Goal: Check status: Check status

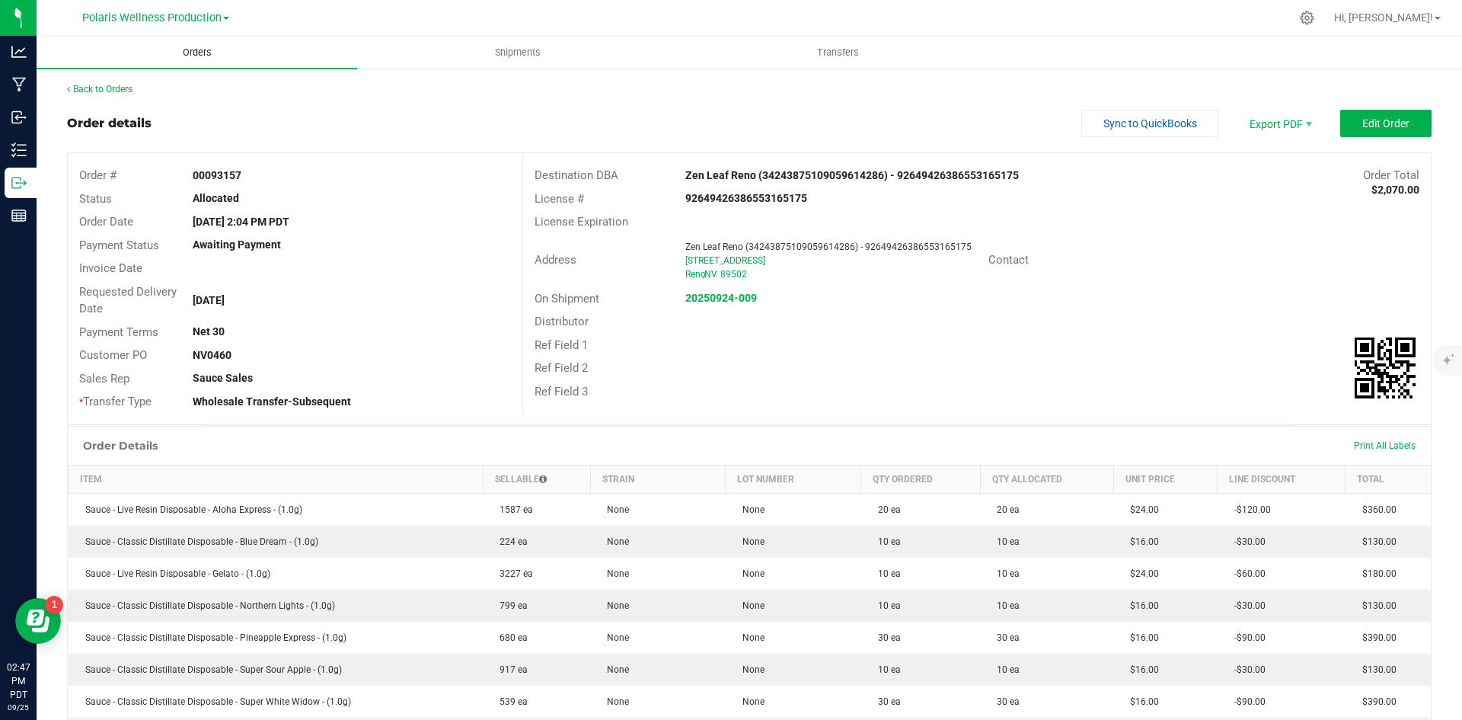
click at [209, 50] on span "Orders" at bounding box center [197, 53] width 70 height 14
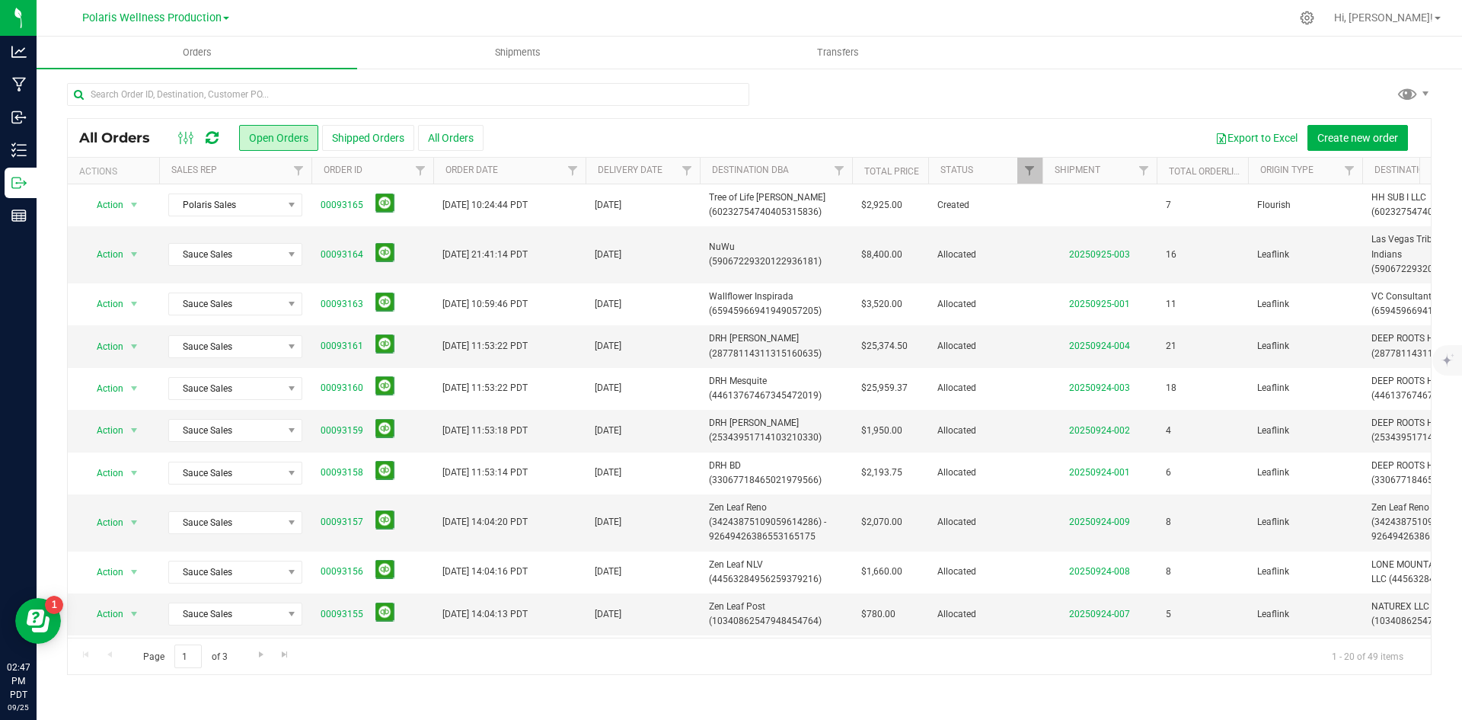
click at [211, 139] on icon at bounding box center [212, 137] width 13 height 15
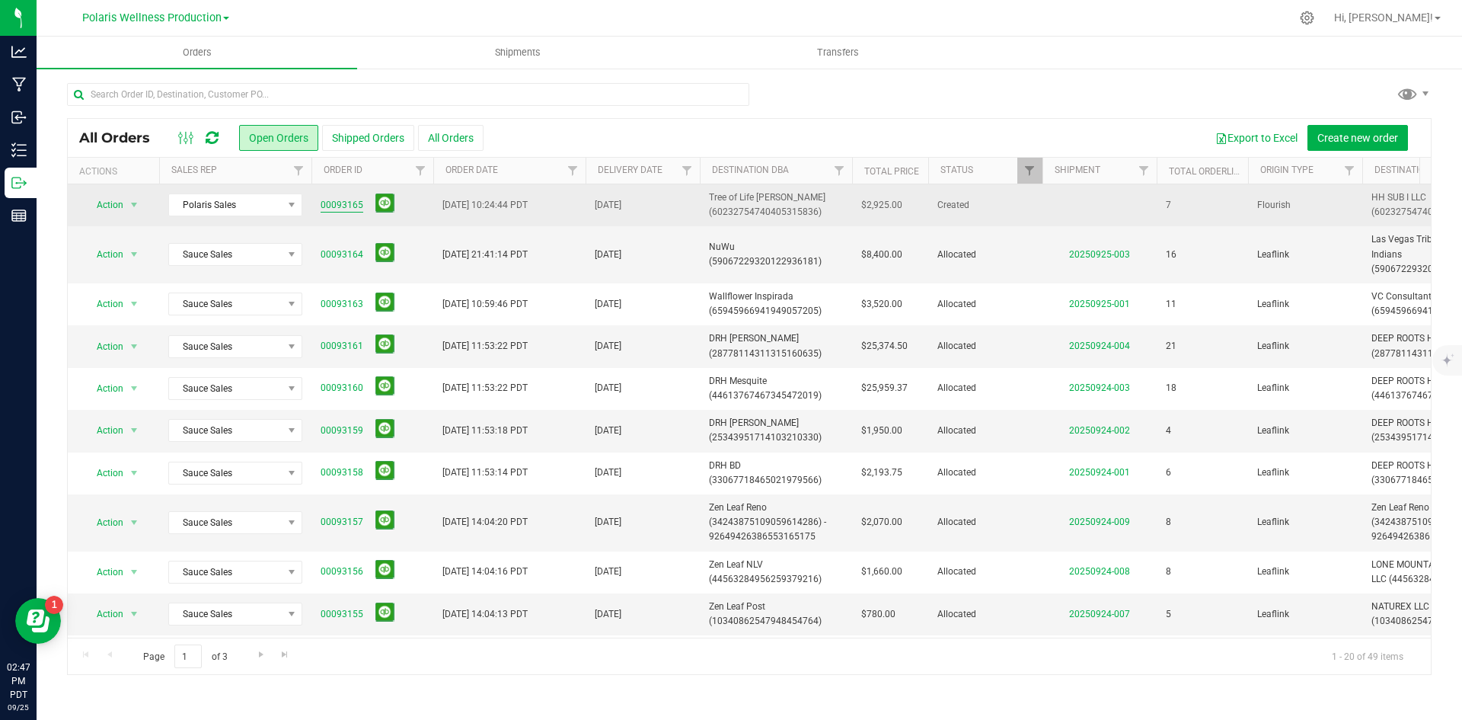
click at [341, 204] on link "00093165" at bounding box center [342, 205] width 43 height 14
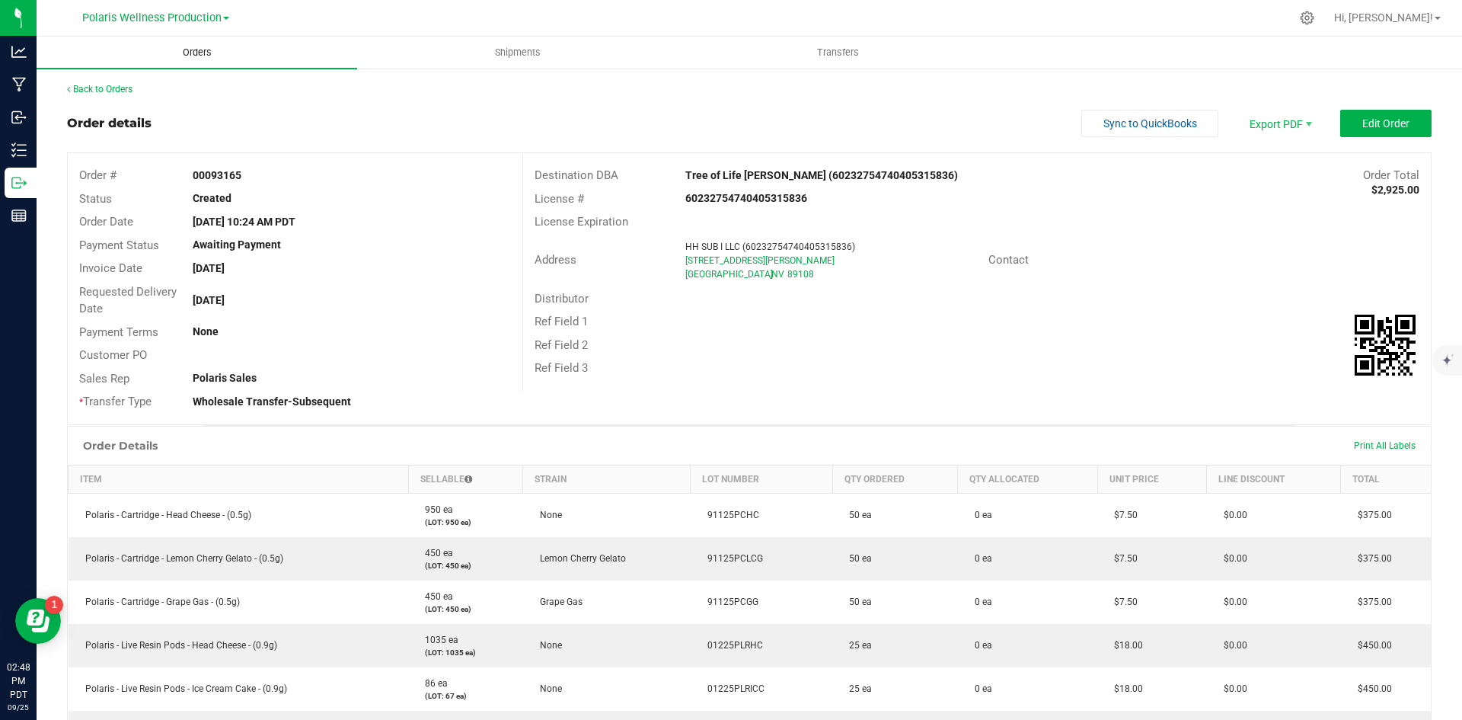
click at [204, 56] on span "Orders" at bounding box center [197, 53] width 70 height 14
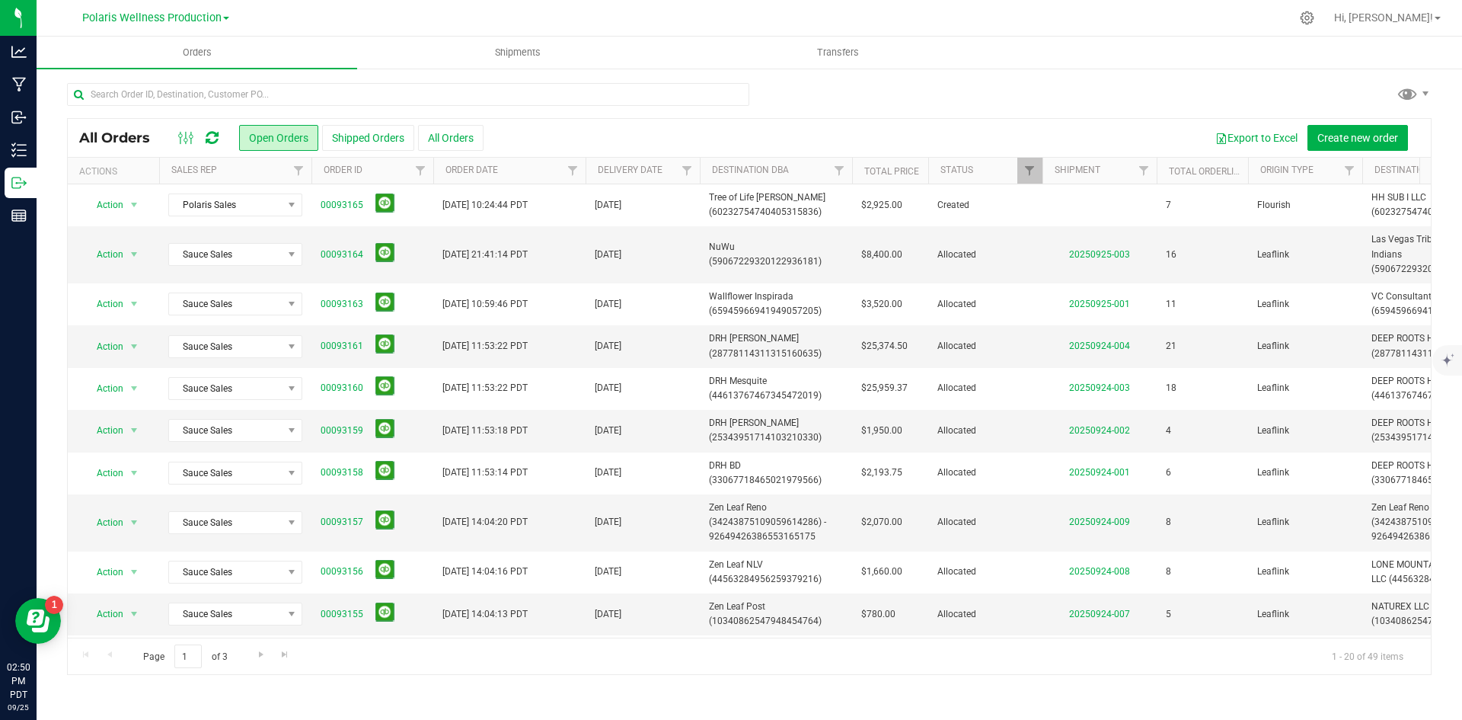
click at [214, 145] on icon at bounding box center [212, 137] width 13 height 15
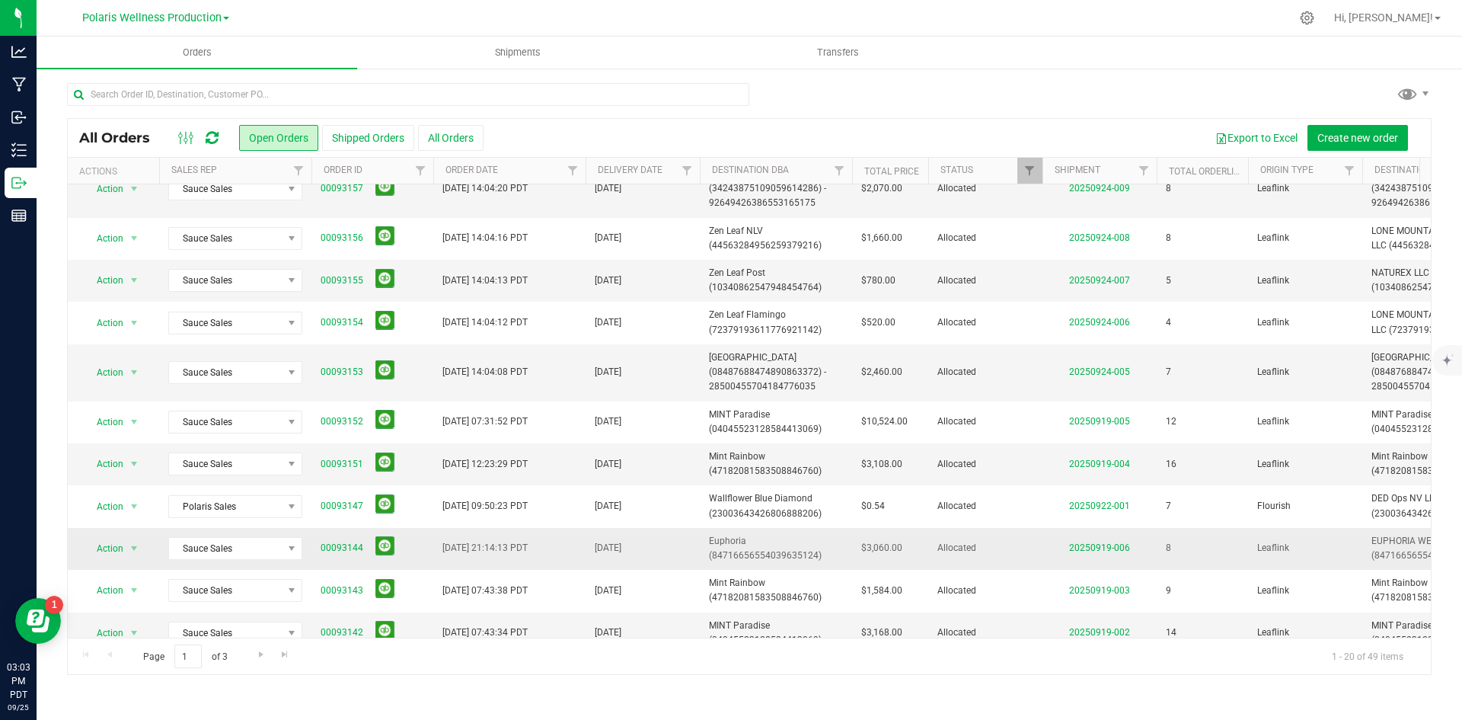
scroll to position [445, 0]
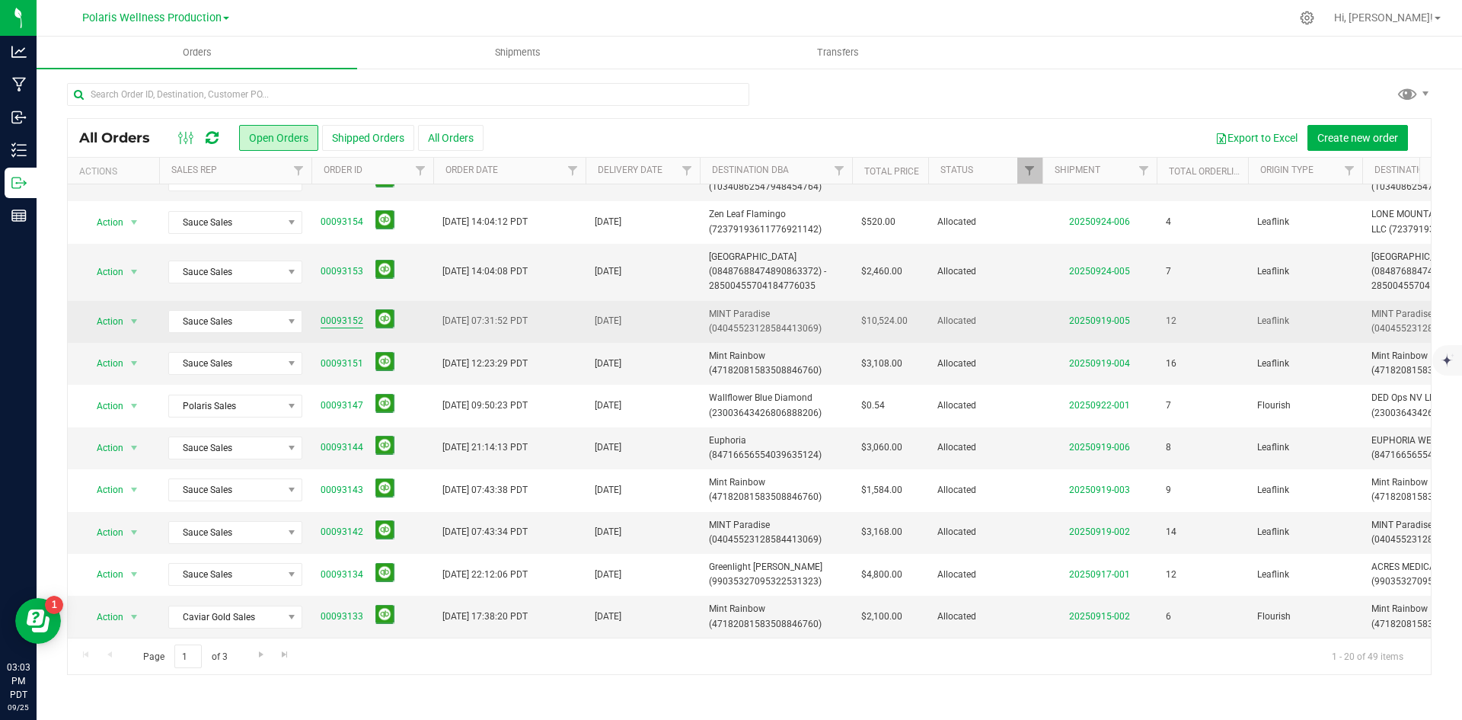
click at [356, 314] on link "00093152" at bounding box center [342, 321] width 43 height 14
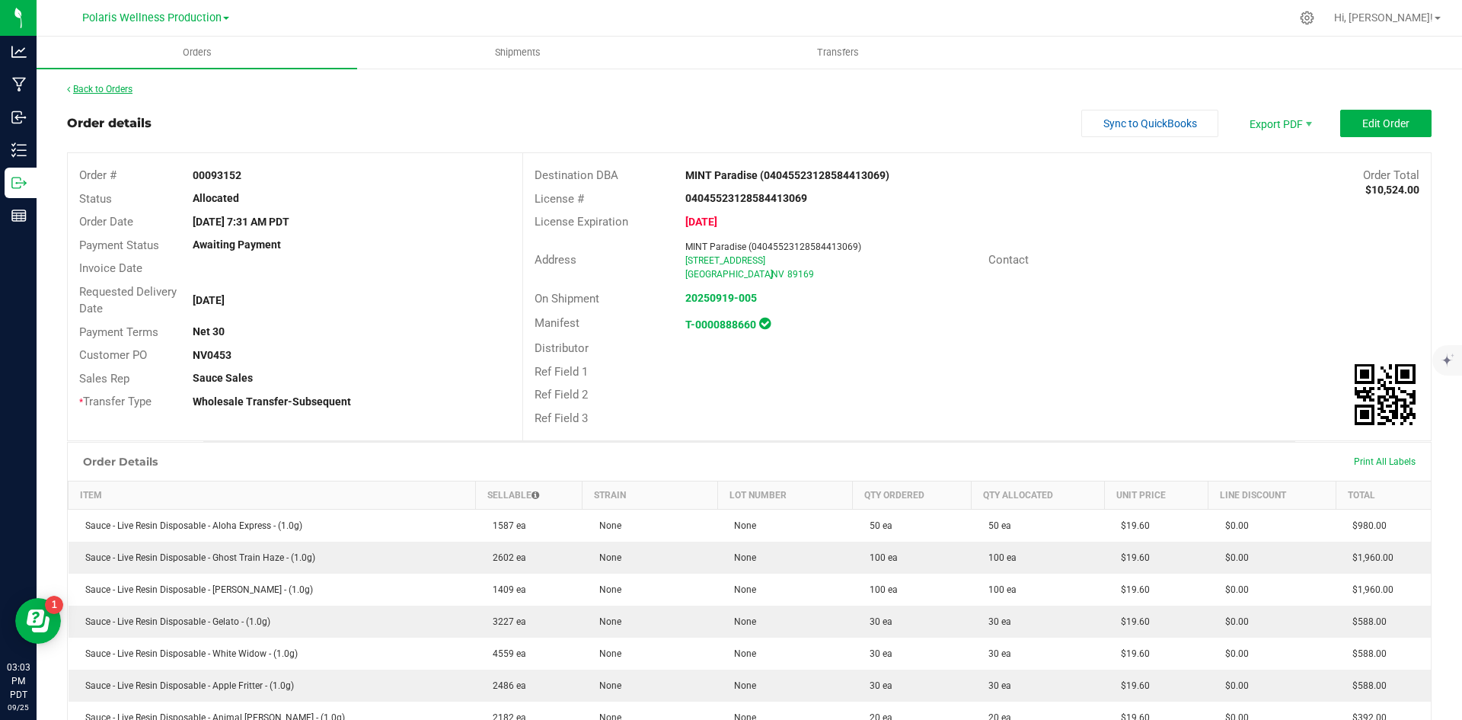
click at [101, 89] on link "Back to Orders" at bounding box center [99, 89] width 65 height 11
